Goal: Transaction & Acquisition: Obtain resource

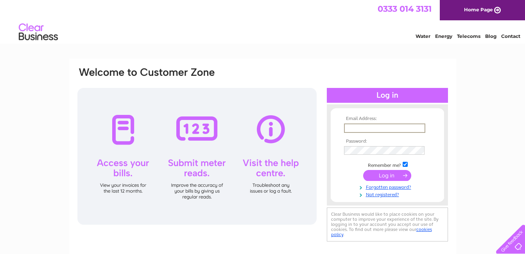
type input "[EMAIL_ADDRESS][DOMAIN_NAME]"
click at [384, 174] on input "submit" at bounding box center [387, 175] width 48 height 11
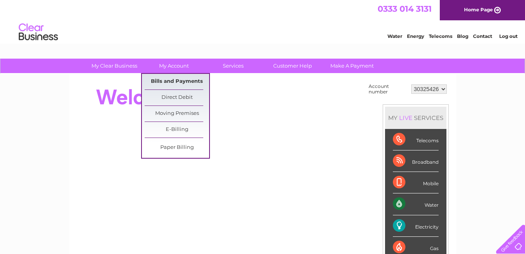
click at [163, 82] on link "Bills and Payments" at bounding box center [177, 82] width 65 height 16
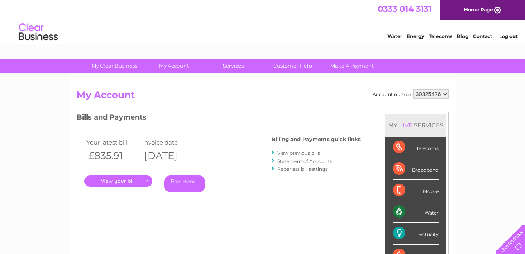
click at [117, 181] on link "." at bounding box center [118, 181] width 68 height 11
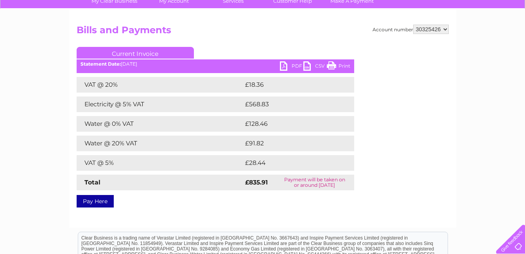
scroll to position [78, 0]
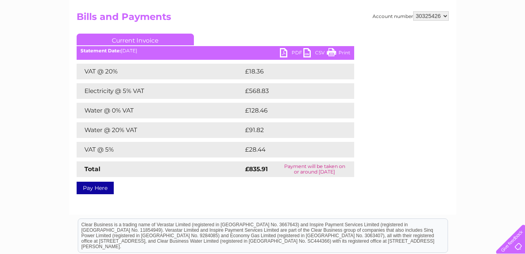
click at [284, 52] on link "PDF" at bounding box center [291, 53] width 23 height 11
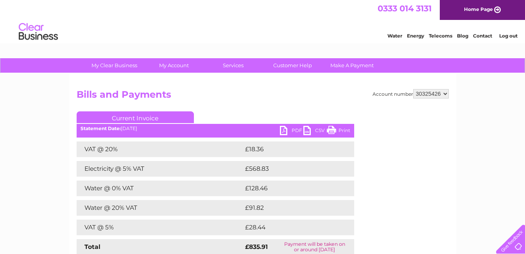
scroll to position [0, 0]
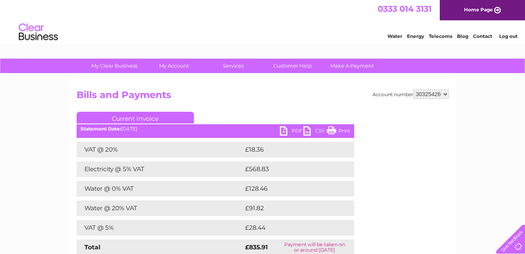
click at [504, 37] on link "Log out" at bounding box center [508, 36] width 18 height 6
